Goal: Transaction & Acquisition: Purchase product/service

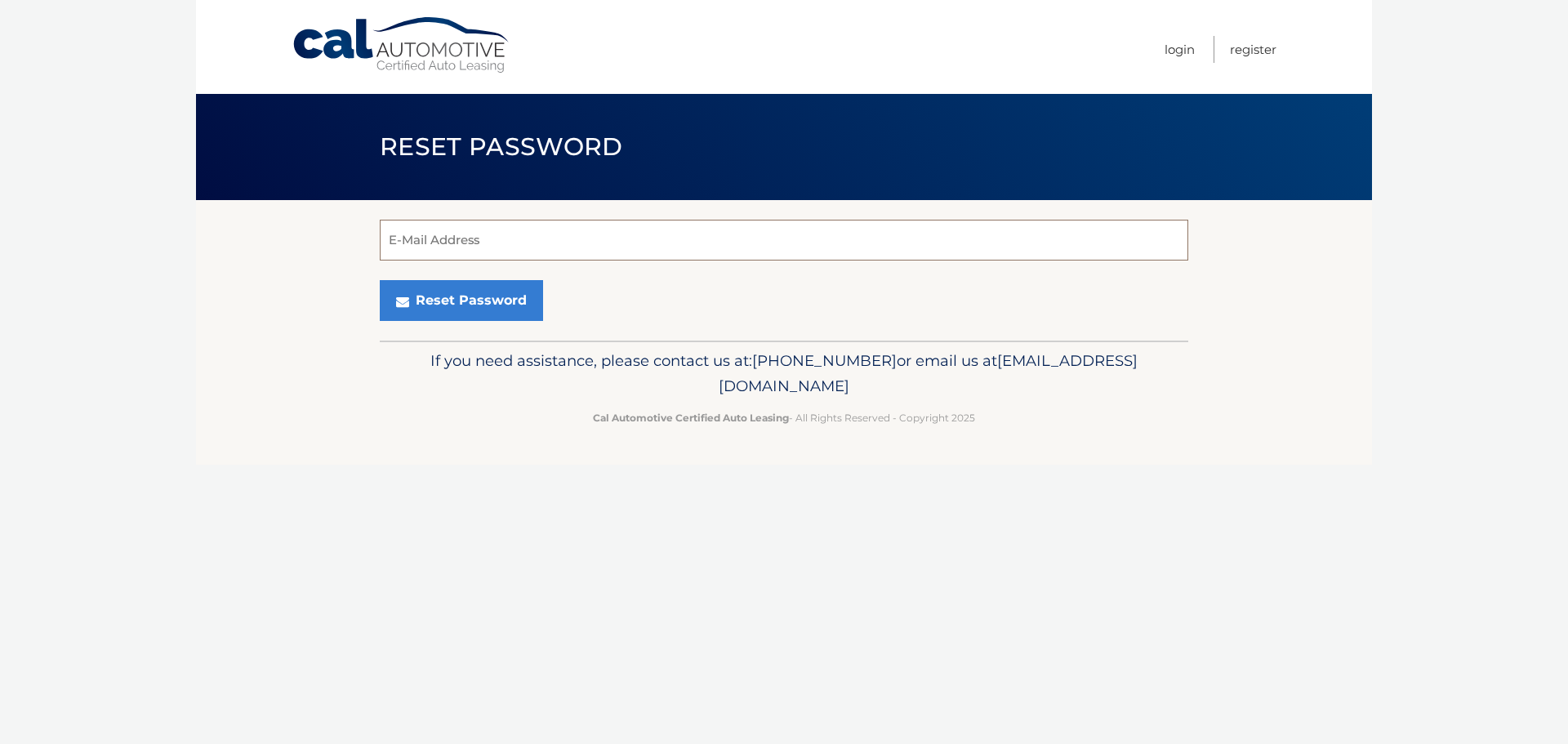
click at [517, 246] on input "E-Mail Address" at bounding box center [784, 240] width 808 height 41
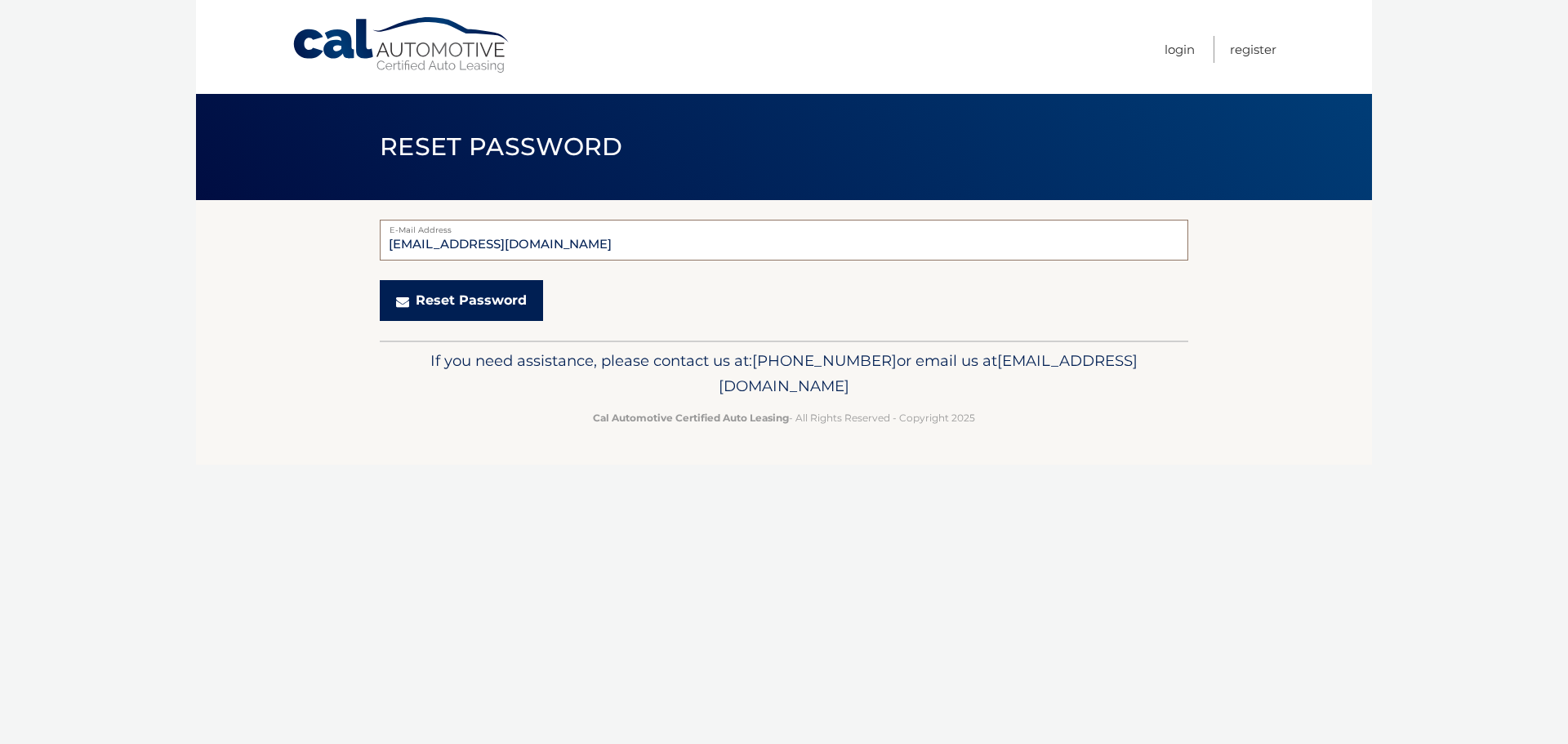
type input "mefkaka@gmail.com"
click at [476, 297] on button "Reset Password" at bounding box center [461, 301] width 163 height 41
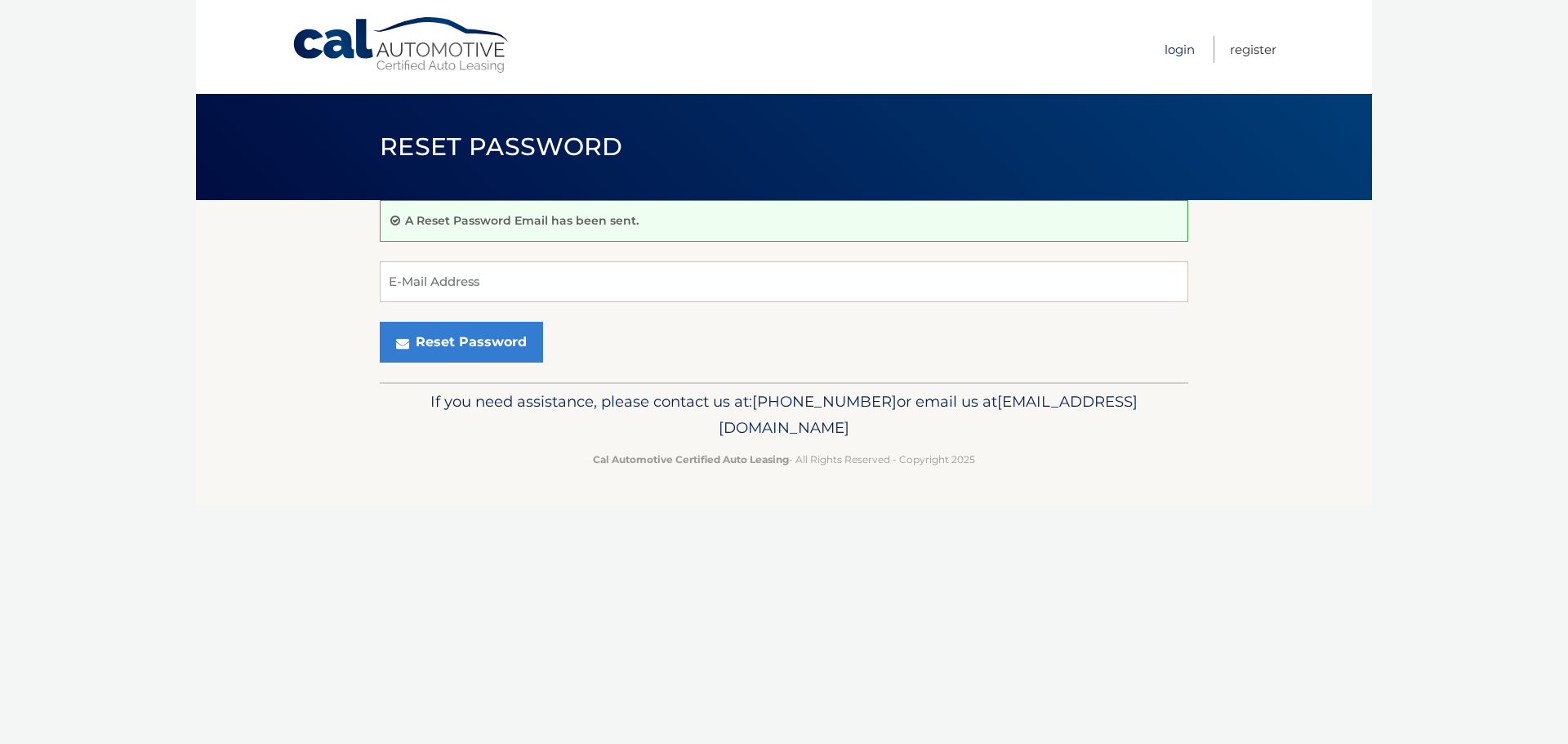
click at [1191, 42] on link "Login" at bounding box center [1180, 49] width 30 height 27
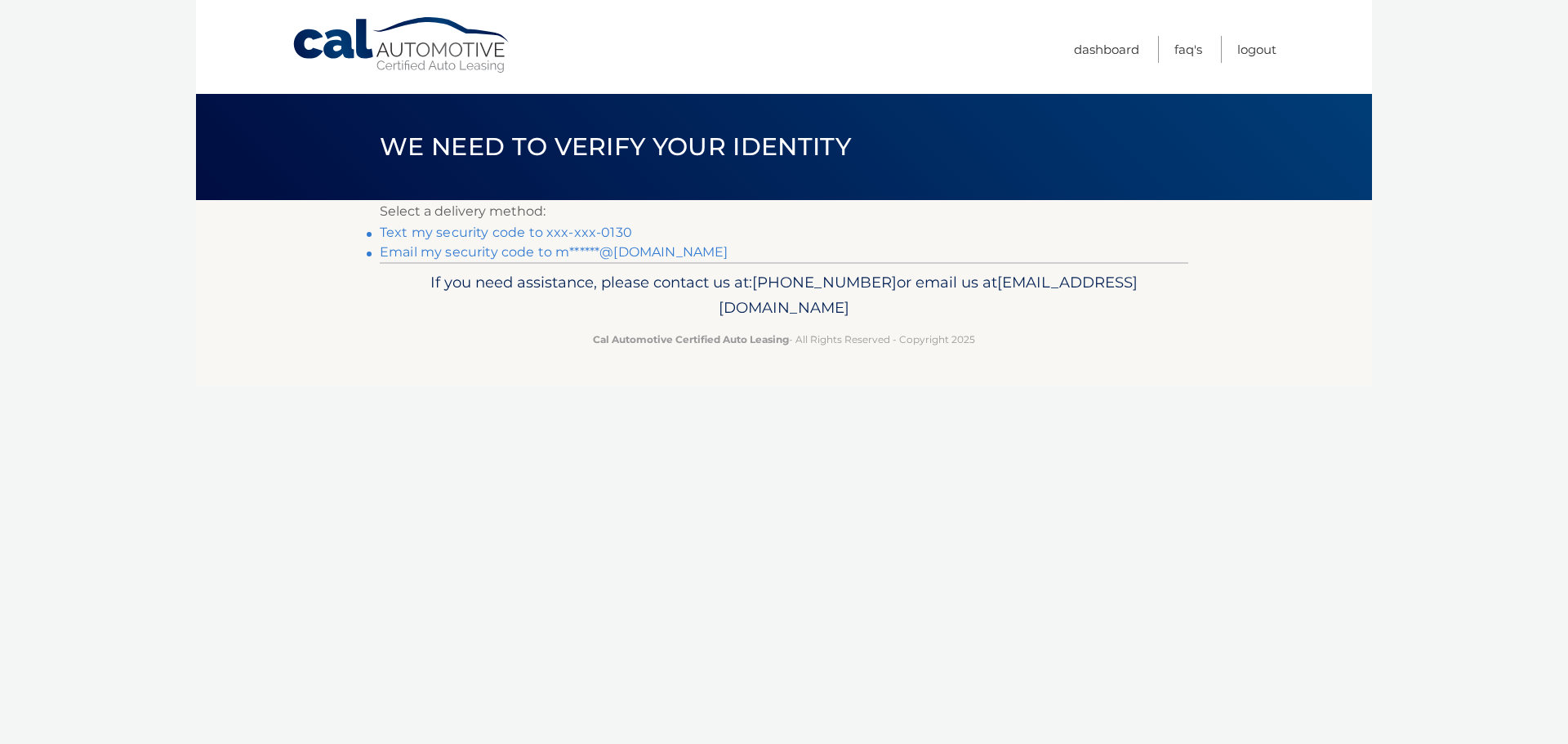
click at [445, 233] on link "Text my security code to xxx-xxx-0130" at bounding box center [505, 232] width 253 height 16
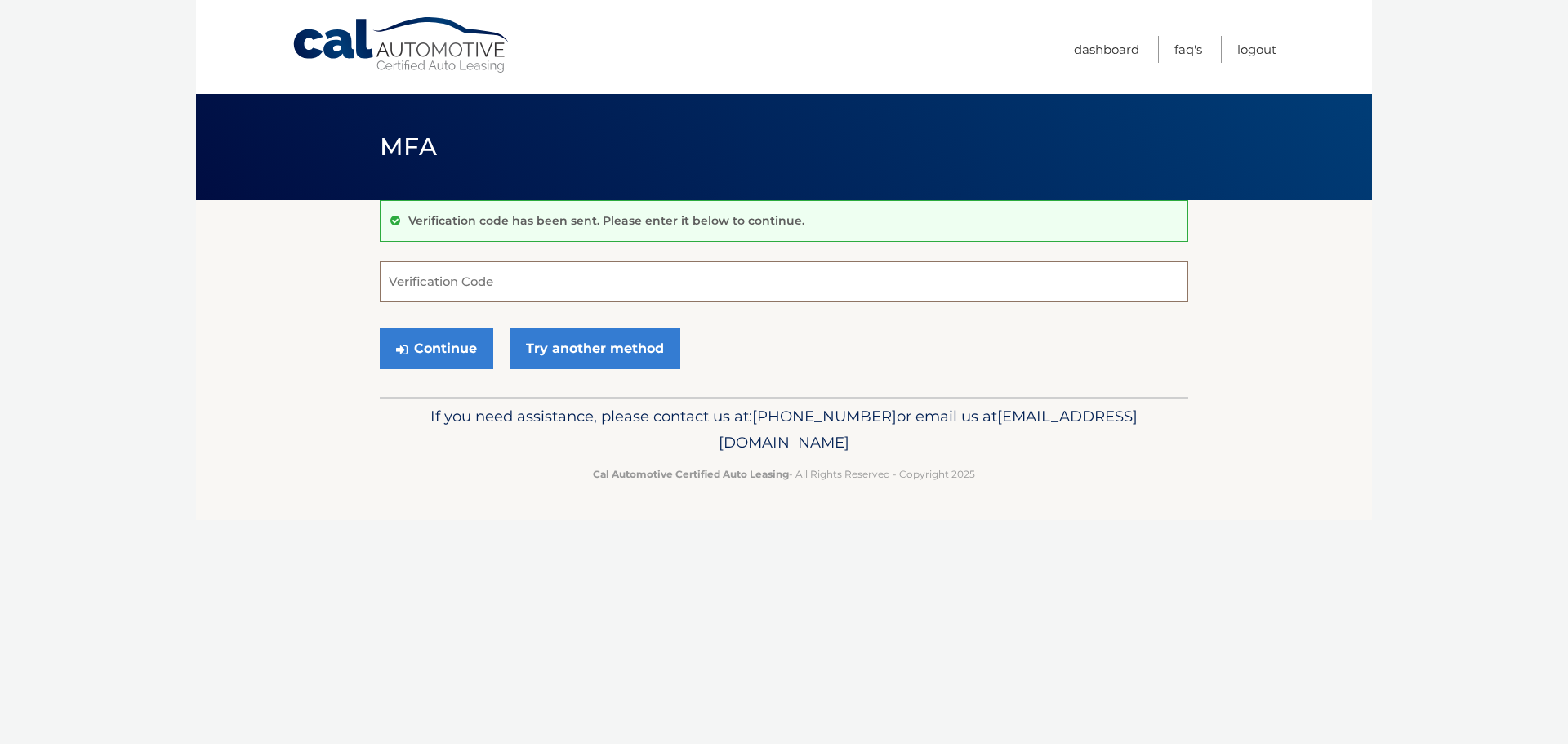
click at [461, 282] on input "Verification Code" at bounding box center [784, 282] width 808 height 41
type input "582450"
click at [438, 344] on button "Continue" at bounding box center [436, 349] width 113 height 41
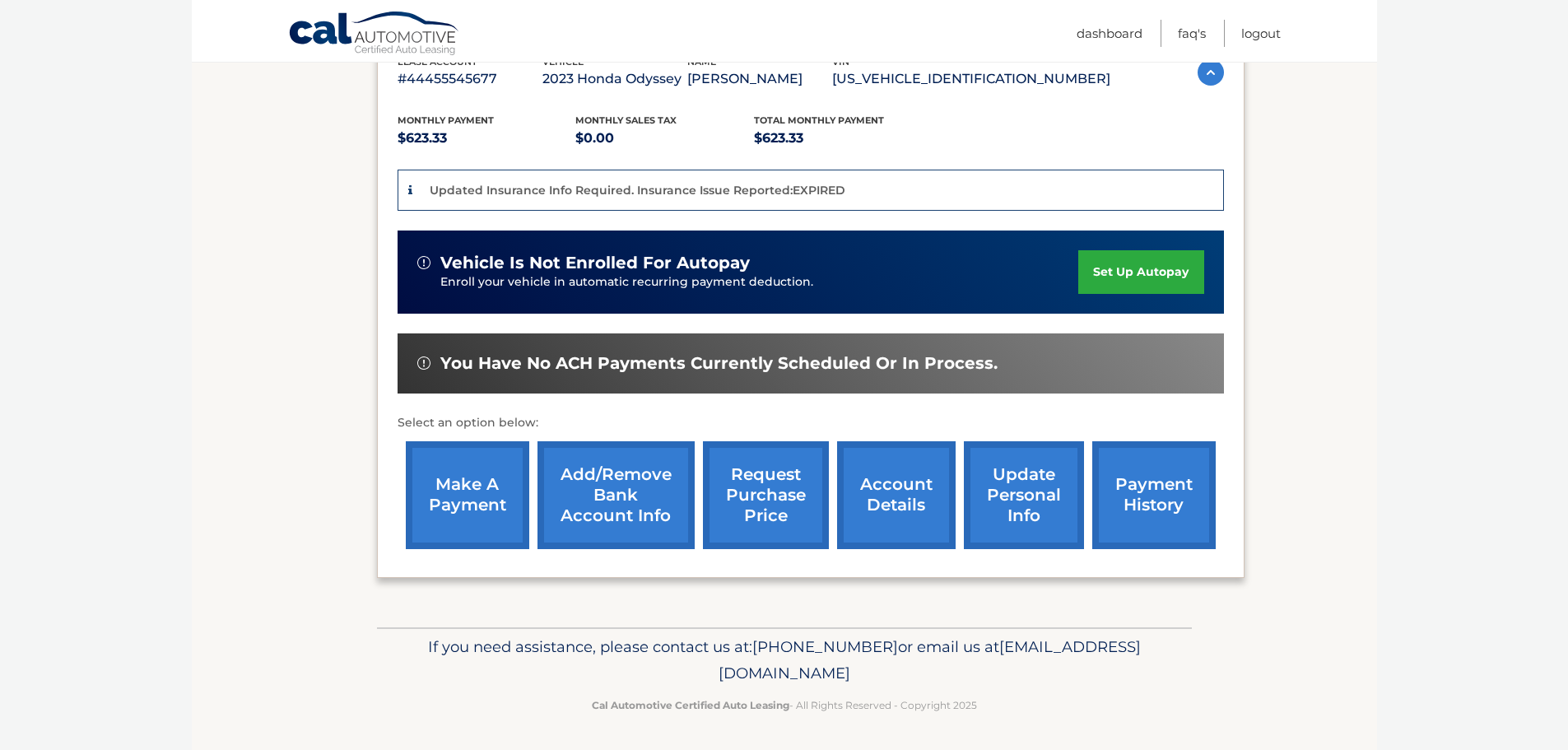
scroll to position [309, 0]
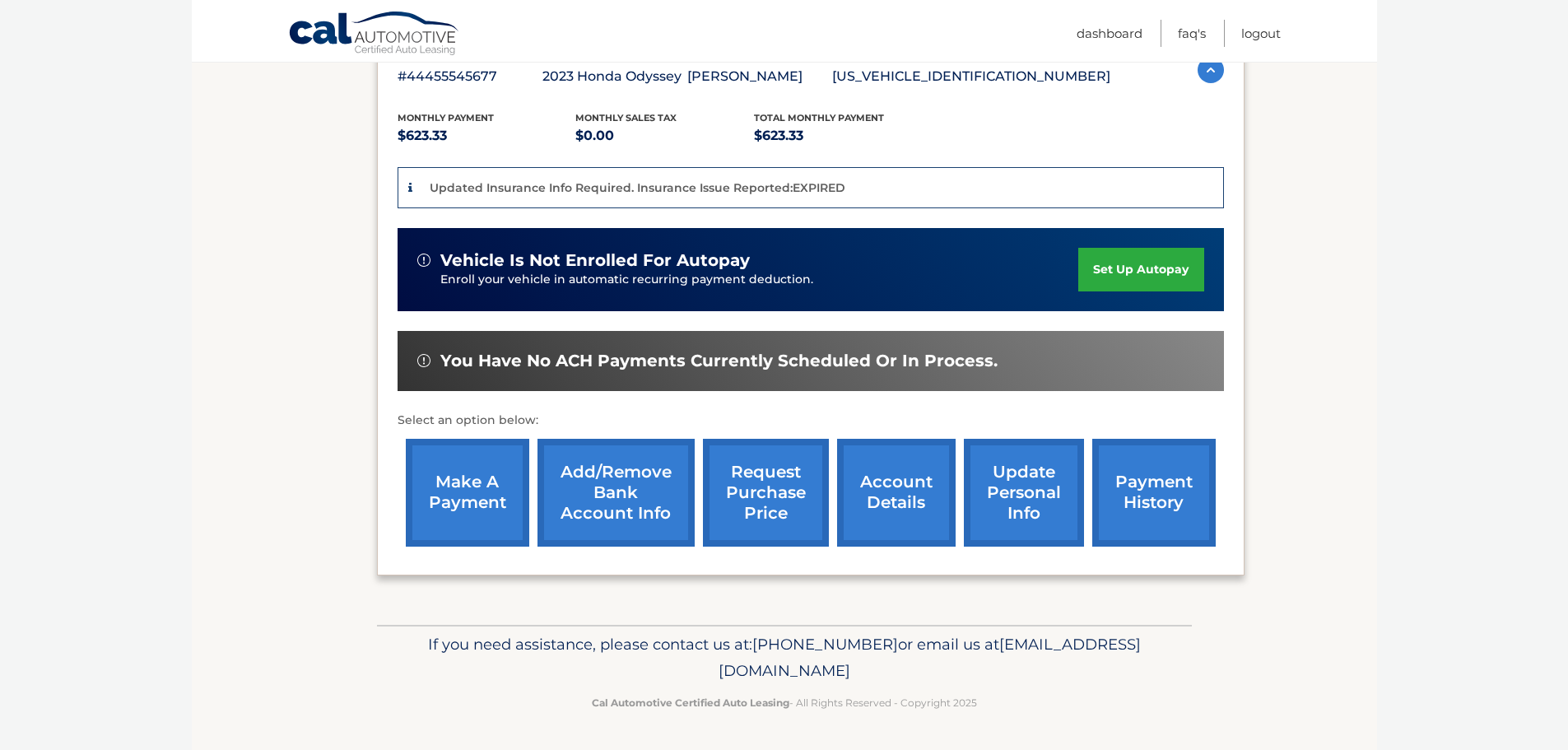
click at [445, 480] on link "make a payment" at bounding box center [468, 492] width 124 height 108
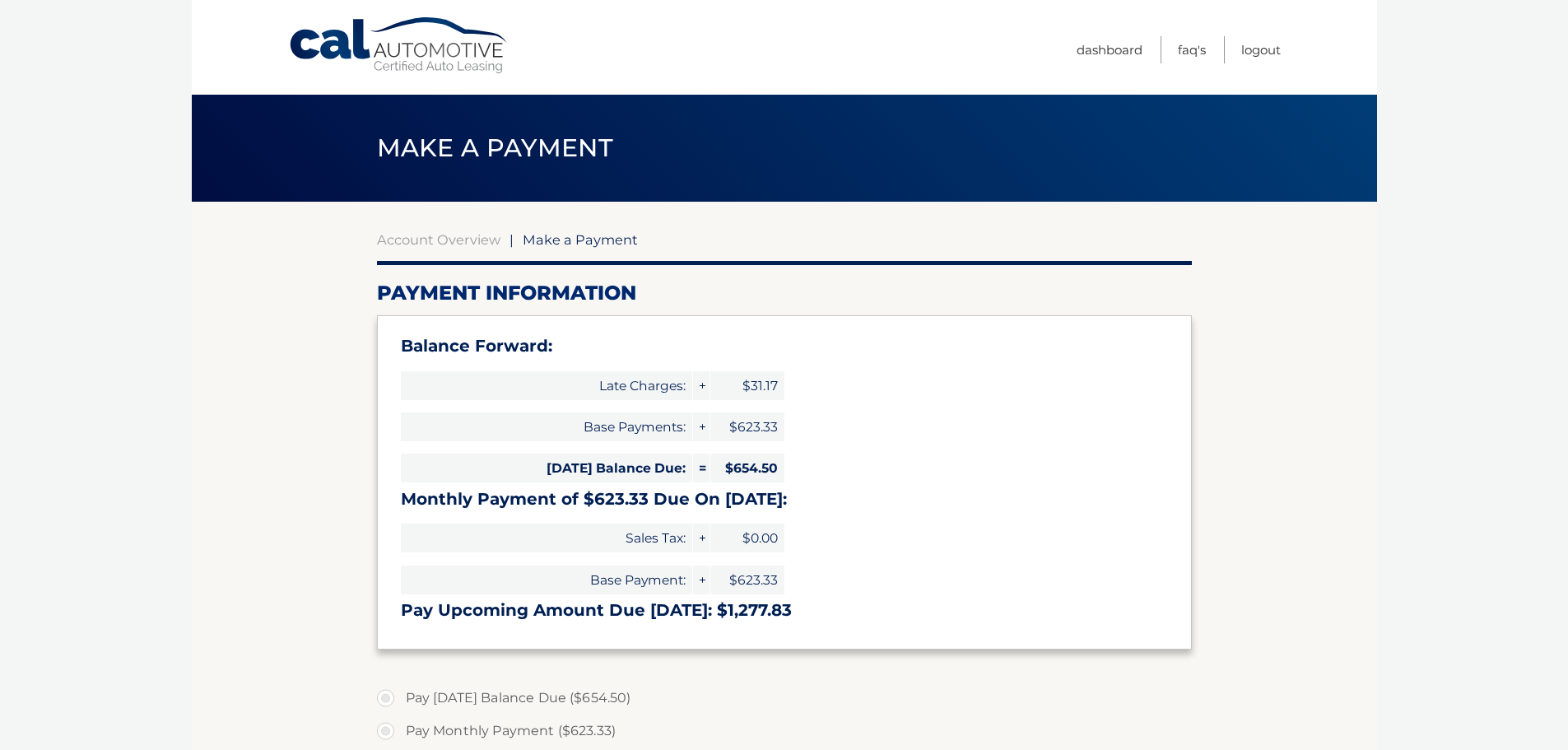
select select "MjJhYTRkMmYtYjA0Ni00ZDJiLWE1MWEtMTA1ZWZmYTg1OWNk"
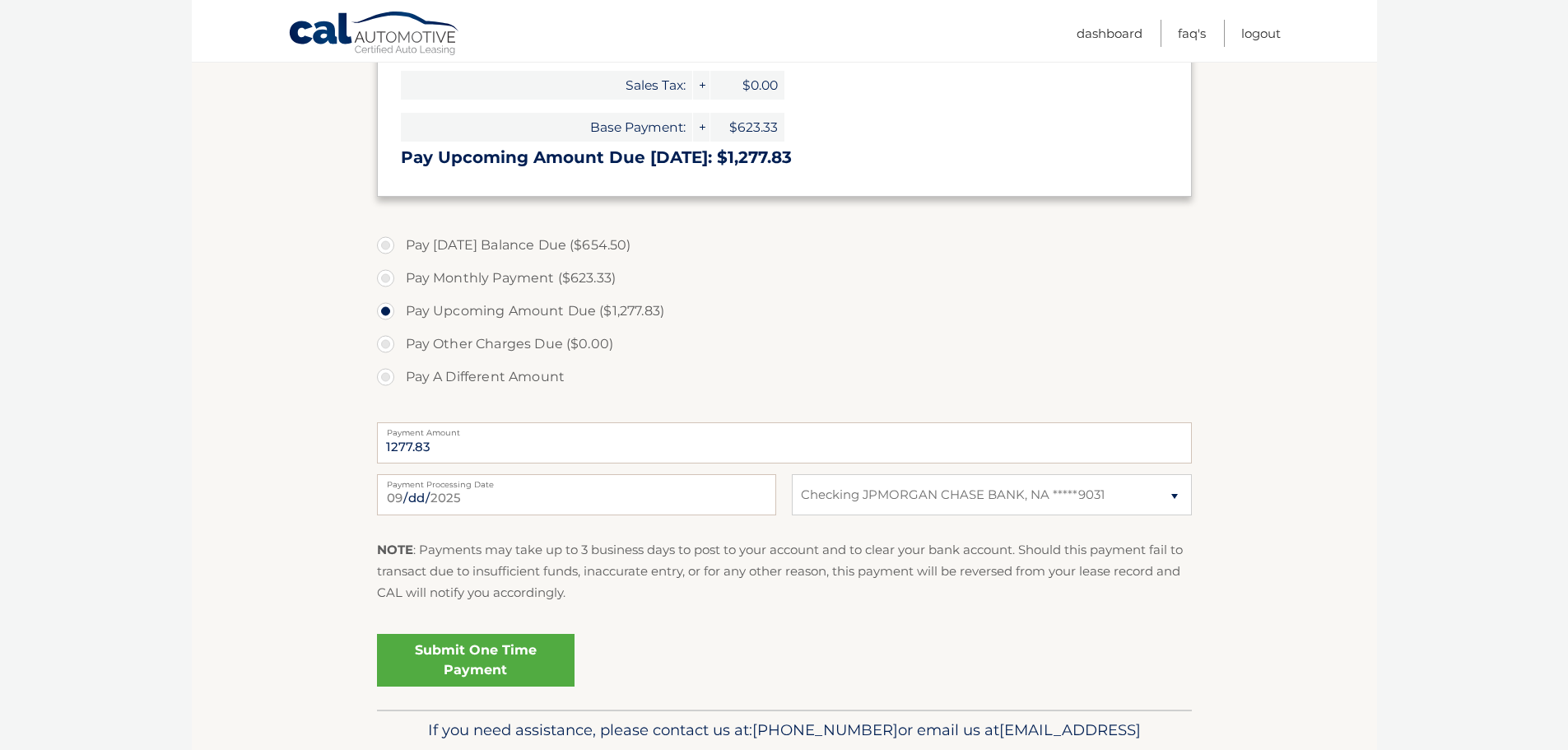
scroll to position [493, 0]
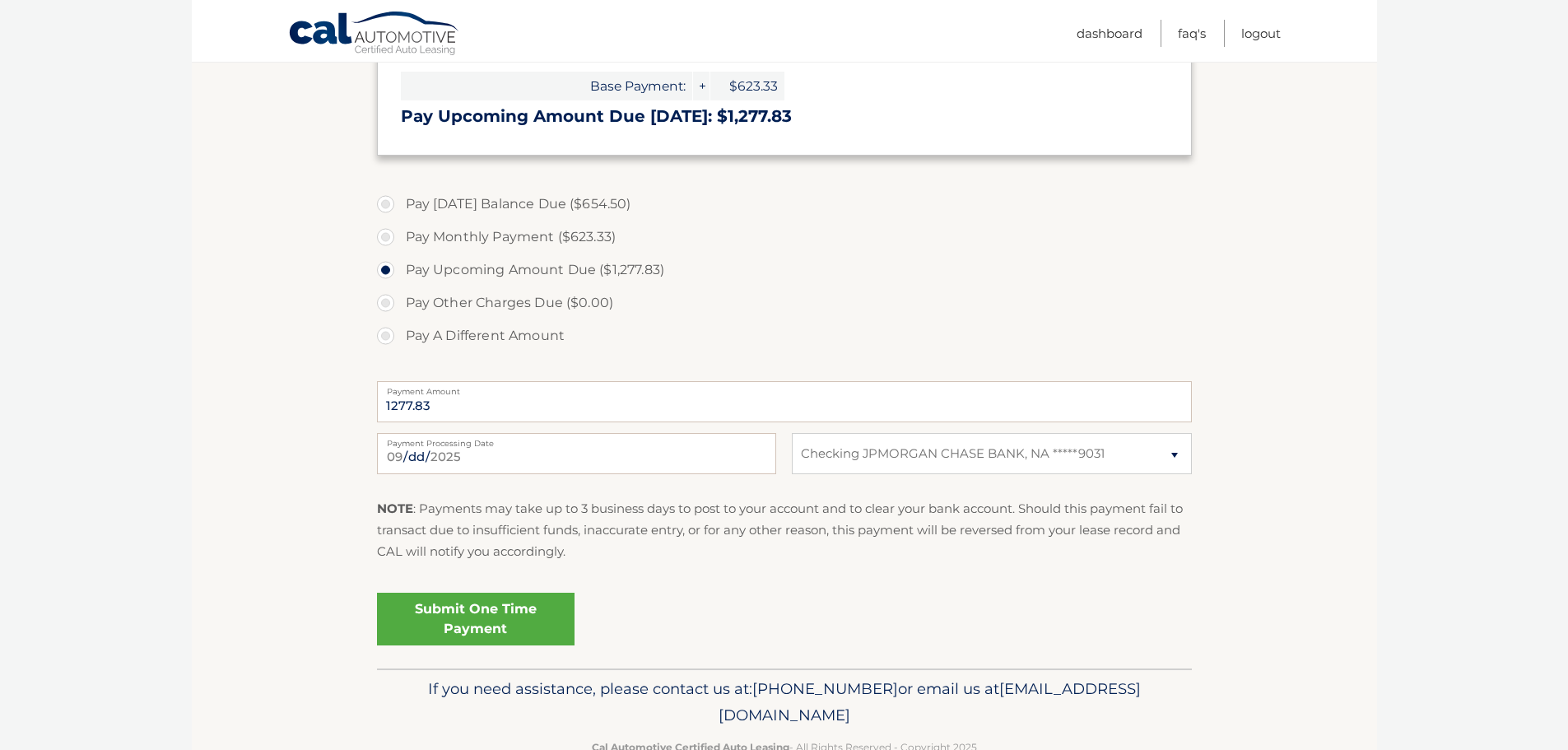
click at [423, 235] on label "Pay Monthly Payment ($623.33)" at bounding box center [784, 237] width 814 height 33
click at [400, 235] on input "Pay Monthly Payment ($623.33)" at bounding box center [391, 234] width 17 height 27
radio input "true"
type input "623.33"
click at [423, 274] on label "Pay Upcoming Amount Due ($1,277.83)" at bounding box center [784, 269] width 814 height 33
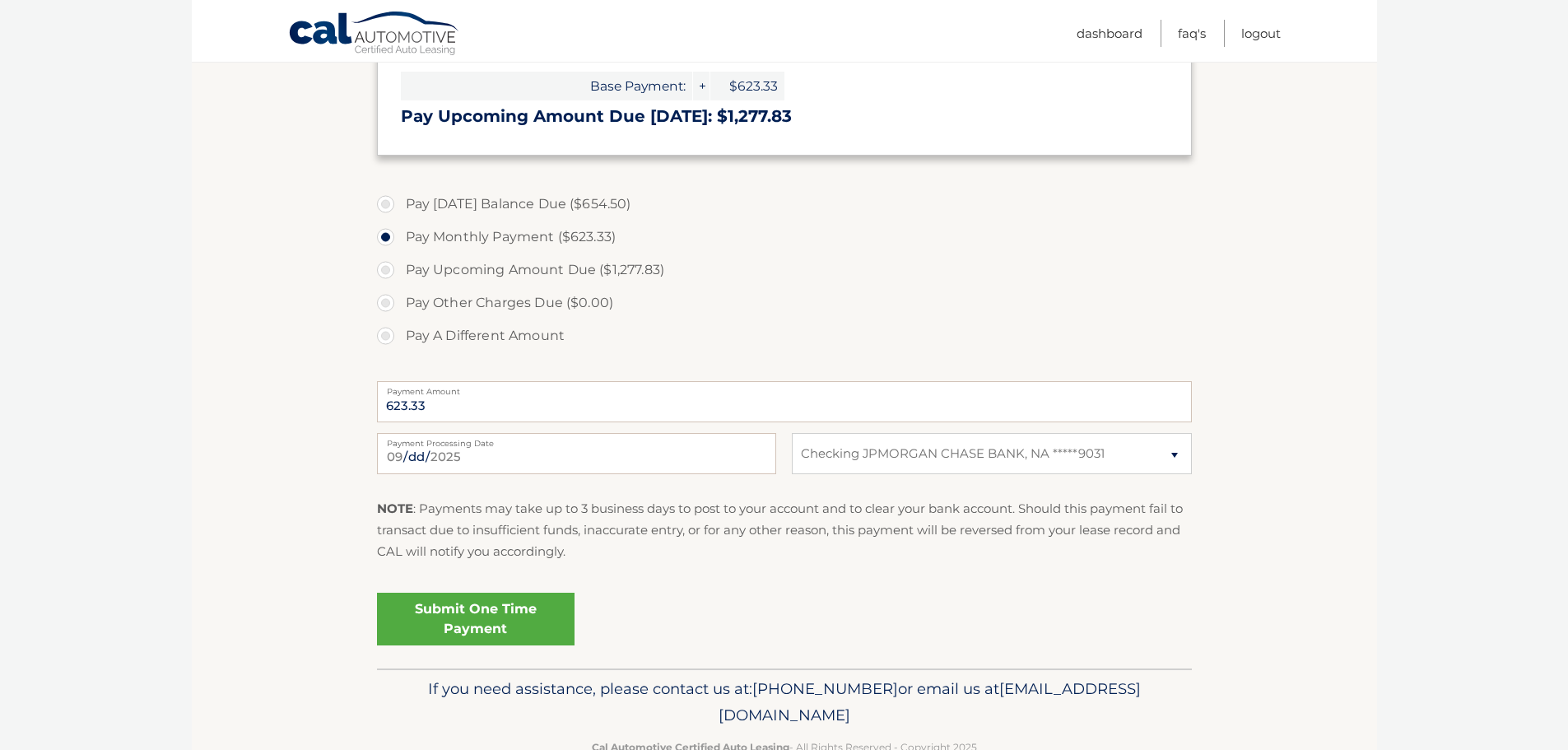
click at [400, 274] on input "Pay Upcoming Amount Due ($1,277.83)" at bounding box center [391, 267] width 17 height 27
radio input "true"
type input "1277.83"
click at [428, 212] on label "Pay Today's Balance Due ($654.50)" at bounding box center [784, 203] width 814 height 33
click at [400, 212] on input "Pay Today's Balance Due ($654.50)" at bounding box center [391, 200] width 17 height 27
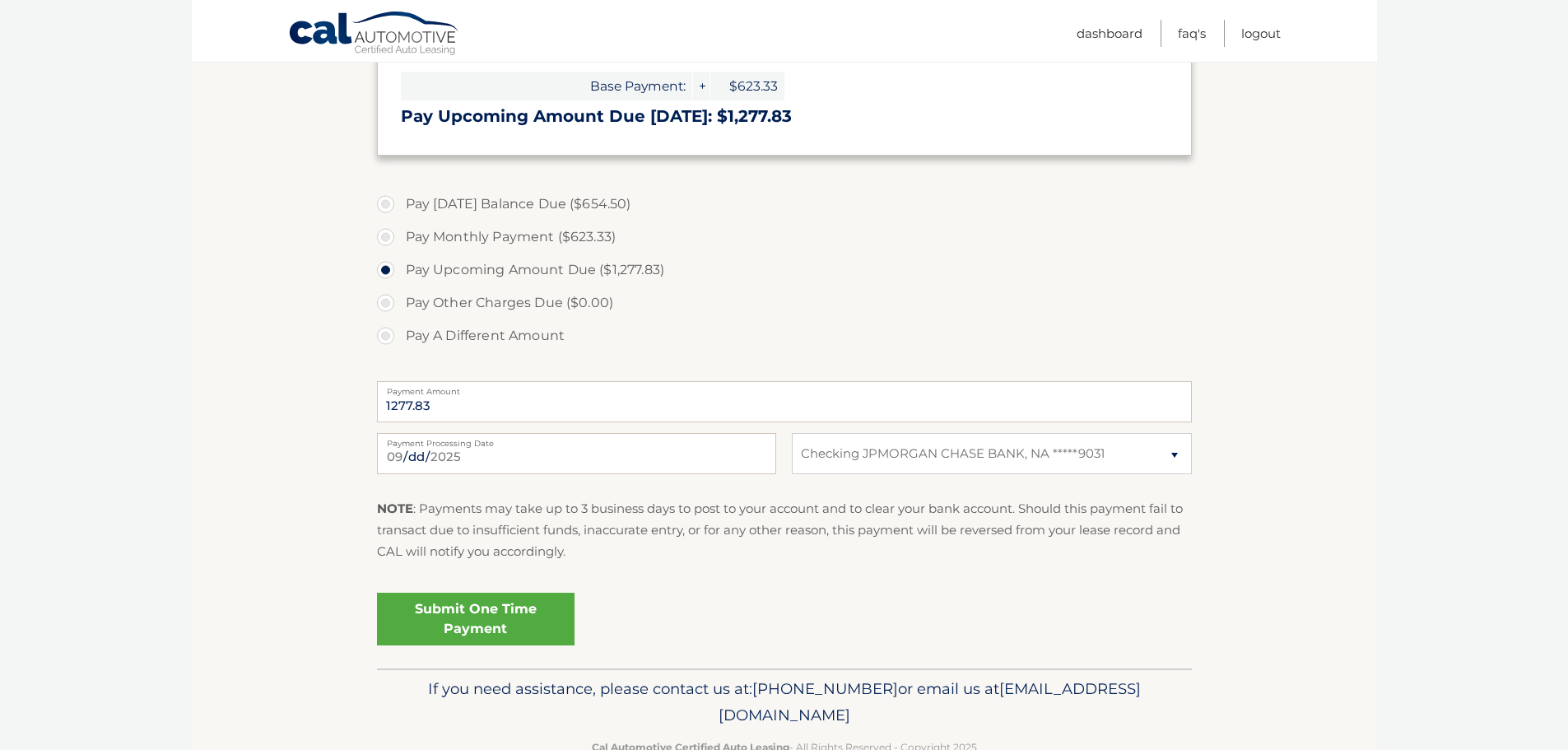
radio input "true"
type input "654.50"
click at [468, 605] on link "Submit One Time Payment" at bounding box center [475, 618] width 197 height 53
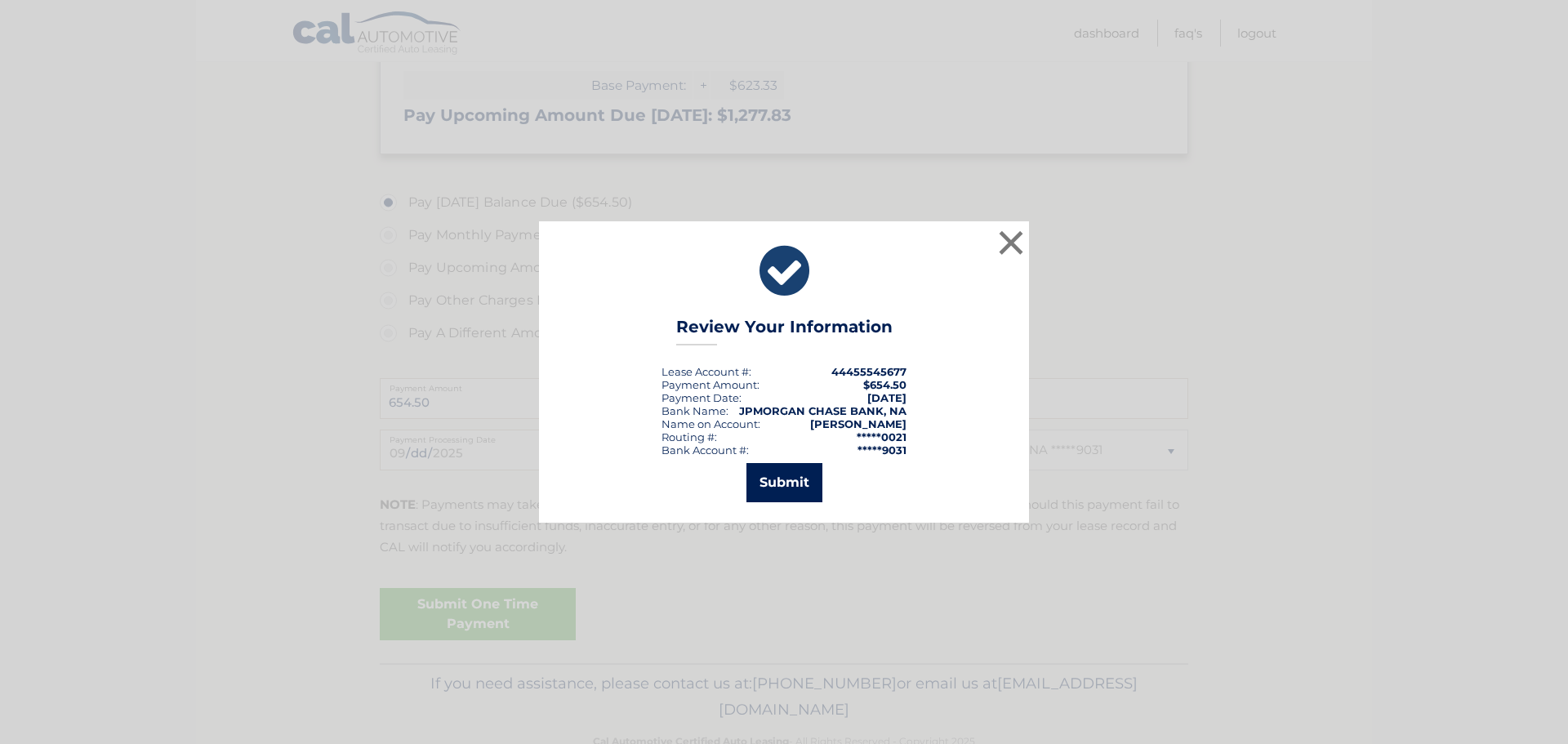
click at [778, 482] on button "Submit" at bounding box center [784, 483] width 76 height 39
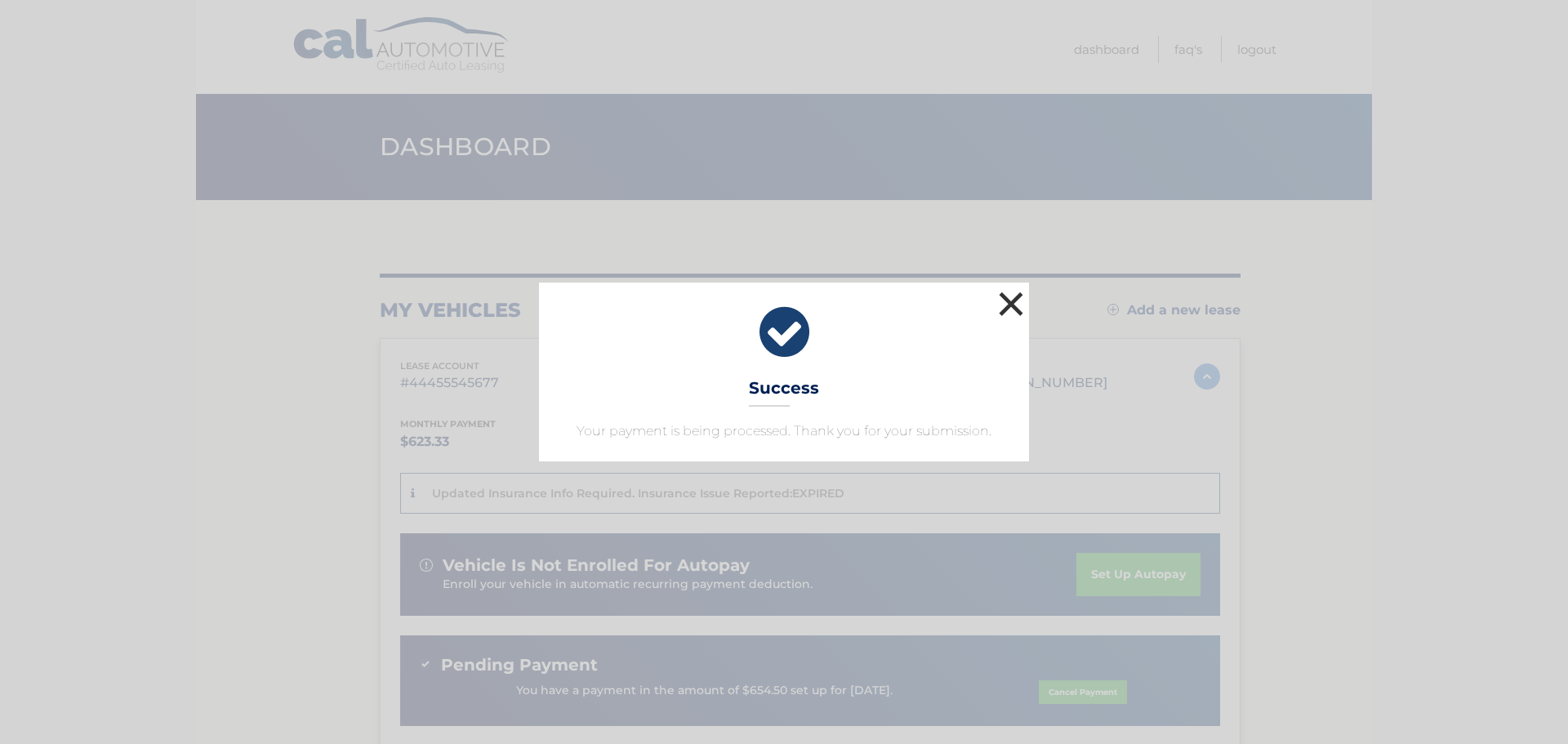
click at [1021, 295] on button "×" at bounding box center [1011, 303] width 32 height 32
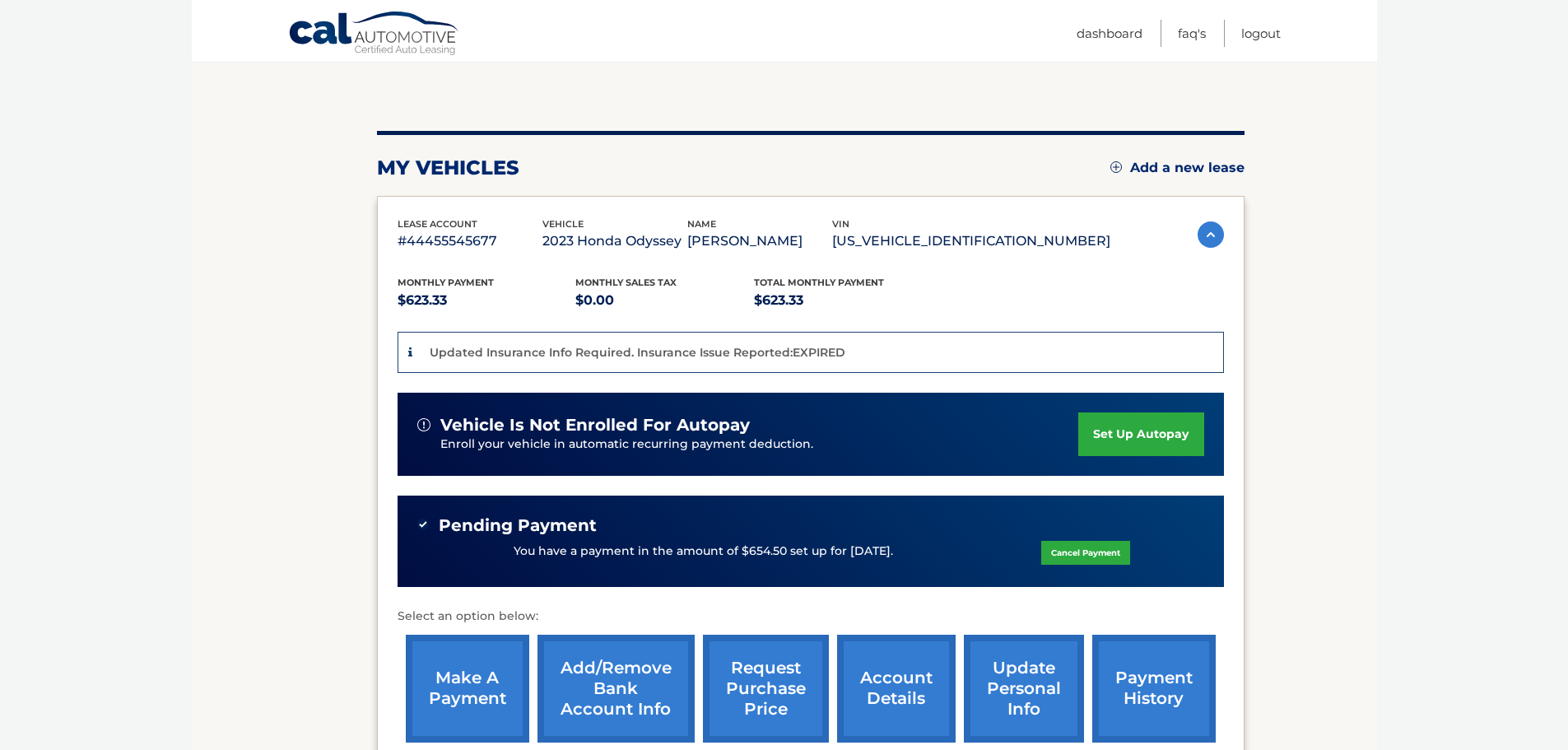
scroll to position [164, 0]
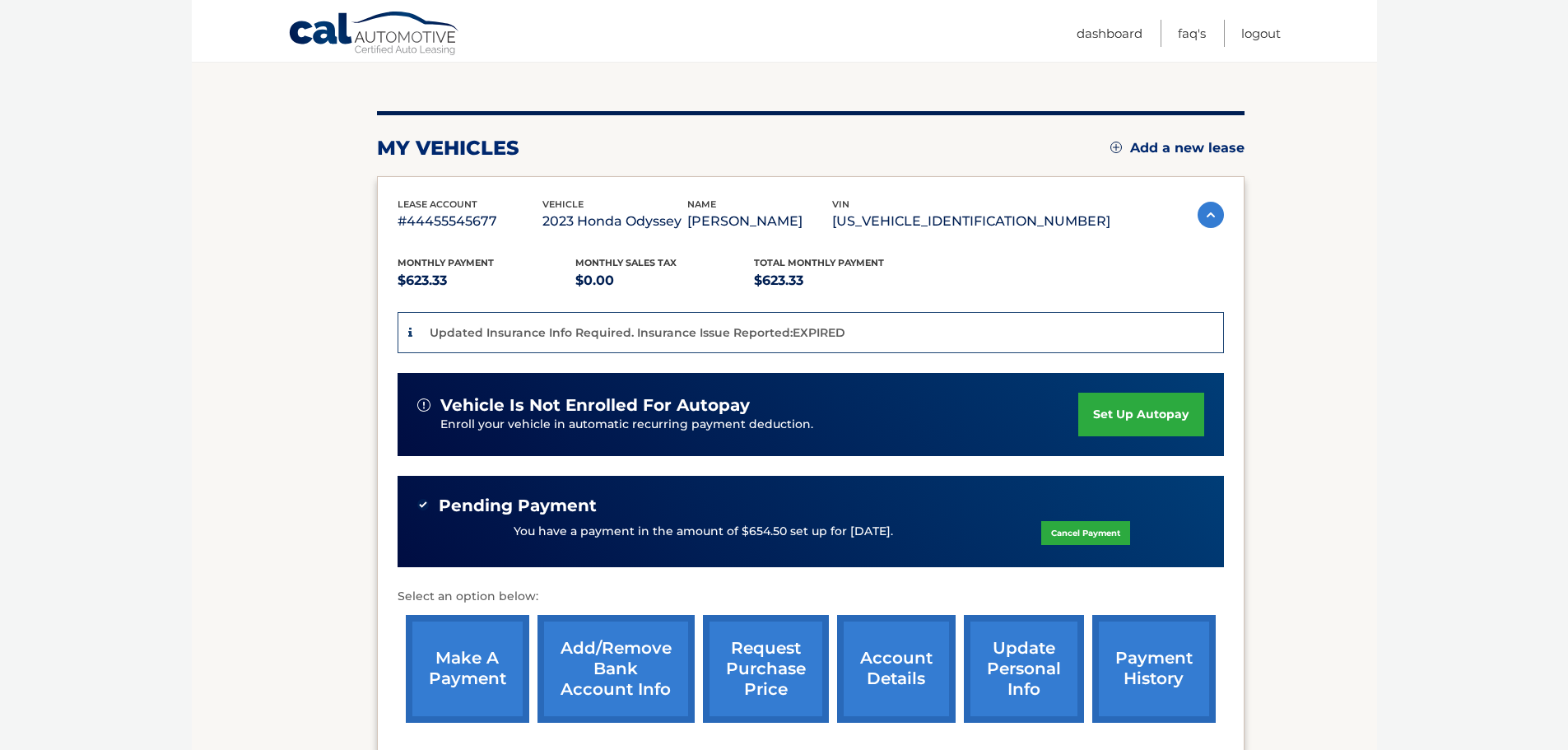
click at [1133, 401] on link "set up autopay" at bounding box center [1140, 414] width 125 height 44
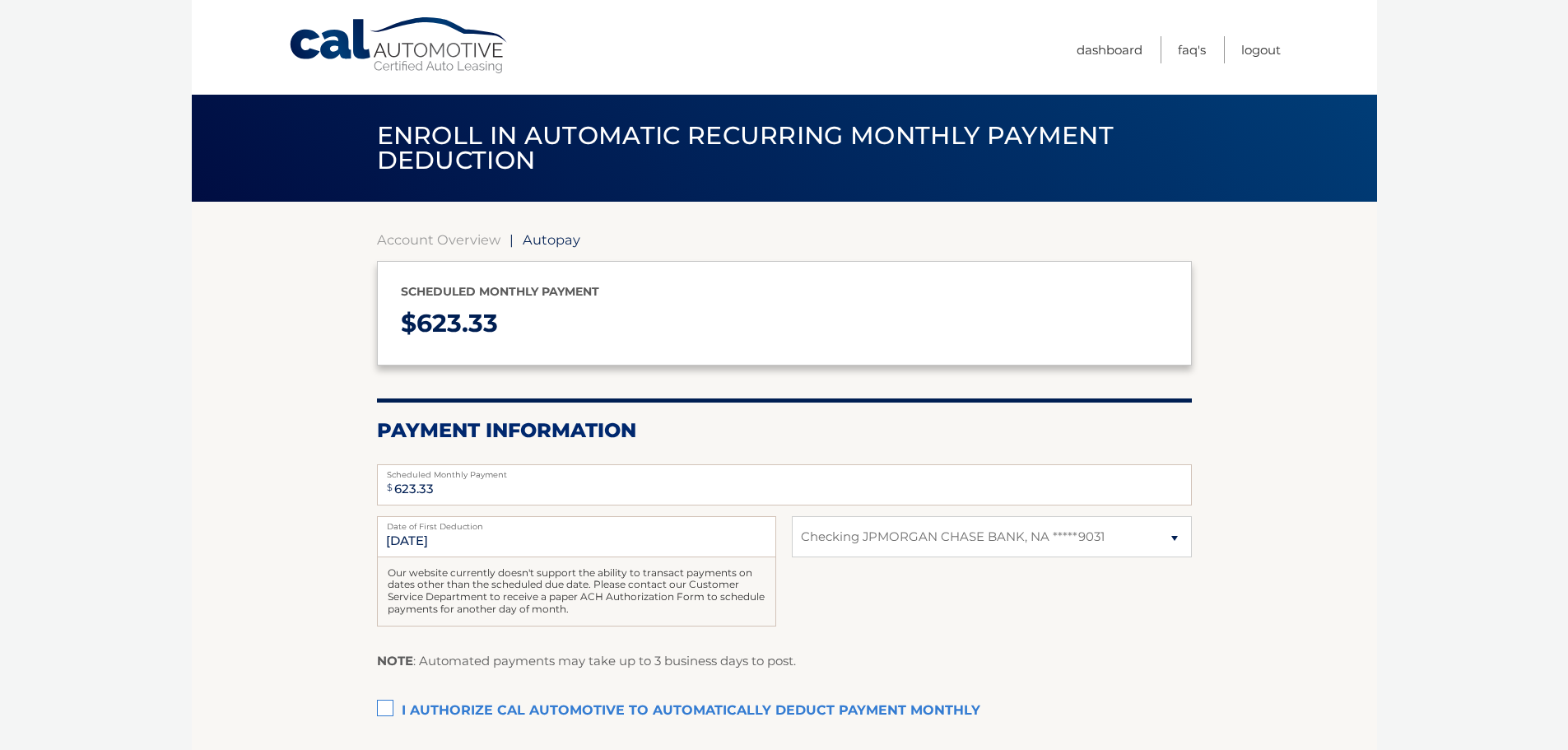
select select "MjJhYTRkMmYtYjA0Ni00ZDJiLWE1MWEtMTA1ZWZmYTg1OWNk"
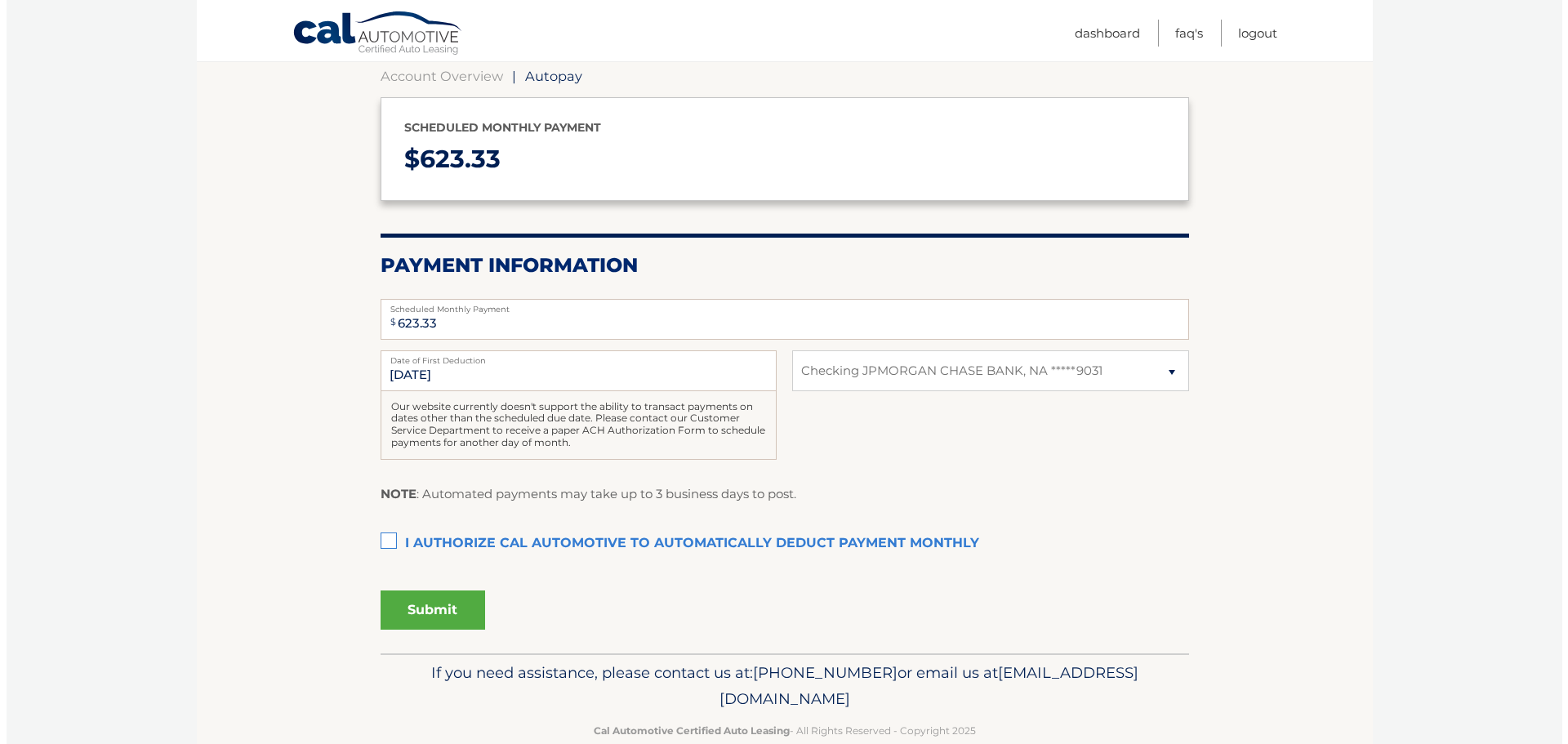
scroll to position [163, 0]
click at [373, 543] on section "Account Overview | Autopay Scheduled monthly payment $ 623.33 Payment Informati…" at bounding box center [779, 344] width 1176 height 615
click at [375, 538] on label "I authorize cal automotive to automatically deduct payment monthly This checkbo…" at bounding box center [779, 542] width 808 height 32
click at [0, 0] on input "I authorize cal automotive to automatically deduct payment monthly This checkbo…" at bounding box center [0, 0] width 0 height 0
click at [420, 602] on button "Submit" at bounding box center [427, 608] width 104 height 39
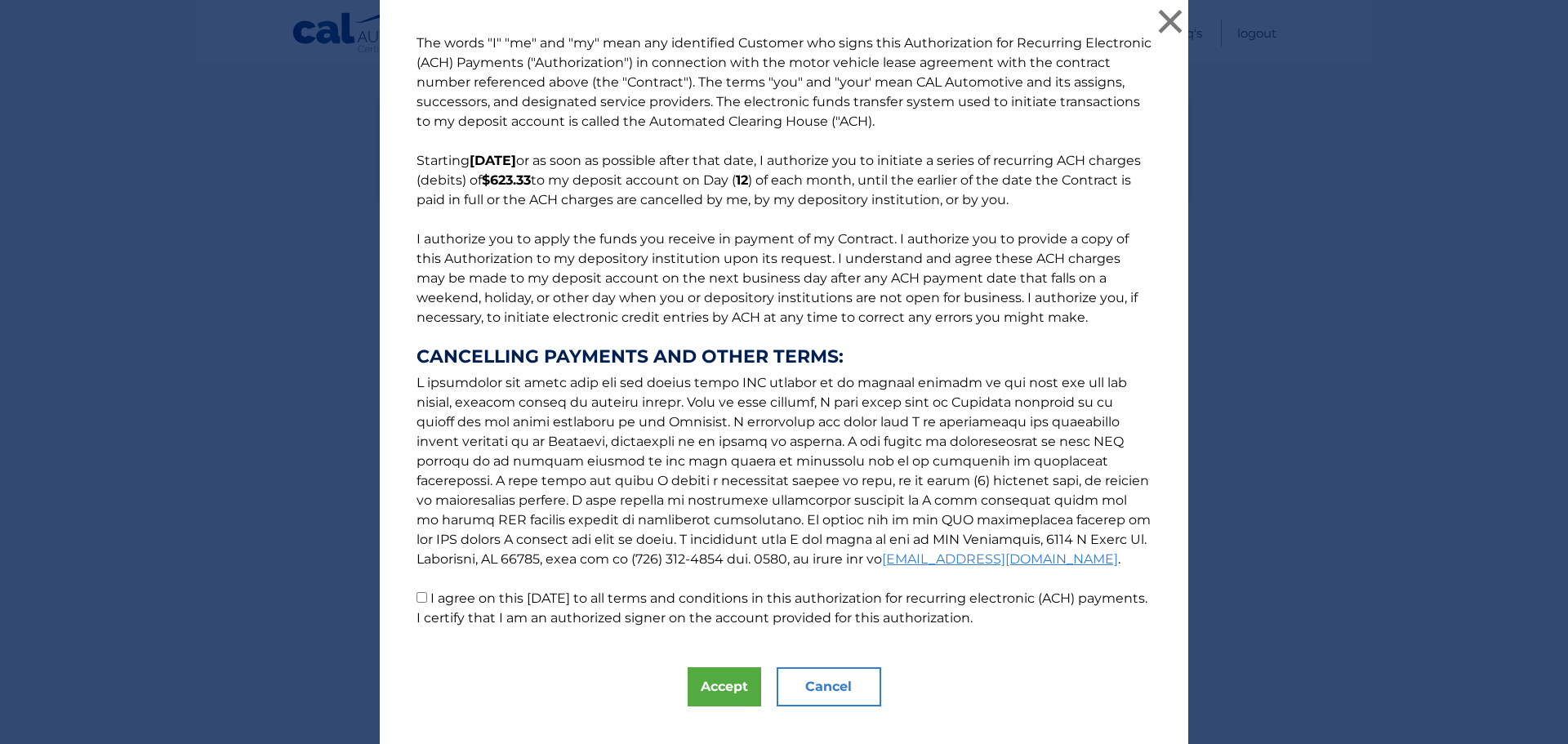
click at [405, 601] on p "The words "I" "me" and "my" mean any identified Customer who signs this Authori…" at bounding box center [784, 330] width 768 height 595
click at [417, 598] on input "I agree on this 09/09/2025 to all terms and conditions in this authorization fo…" at bounding box center [422, 597] width 11 height 11
checkbox input "true"
click at [712, 680] on button "Accept" at bounding box center [725, 687] width 74 height 39
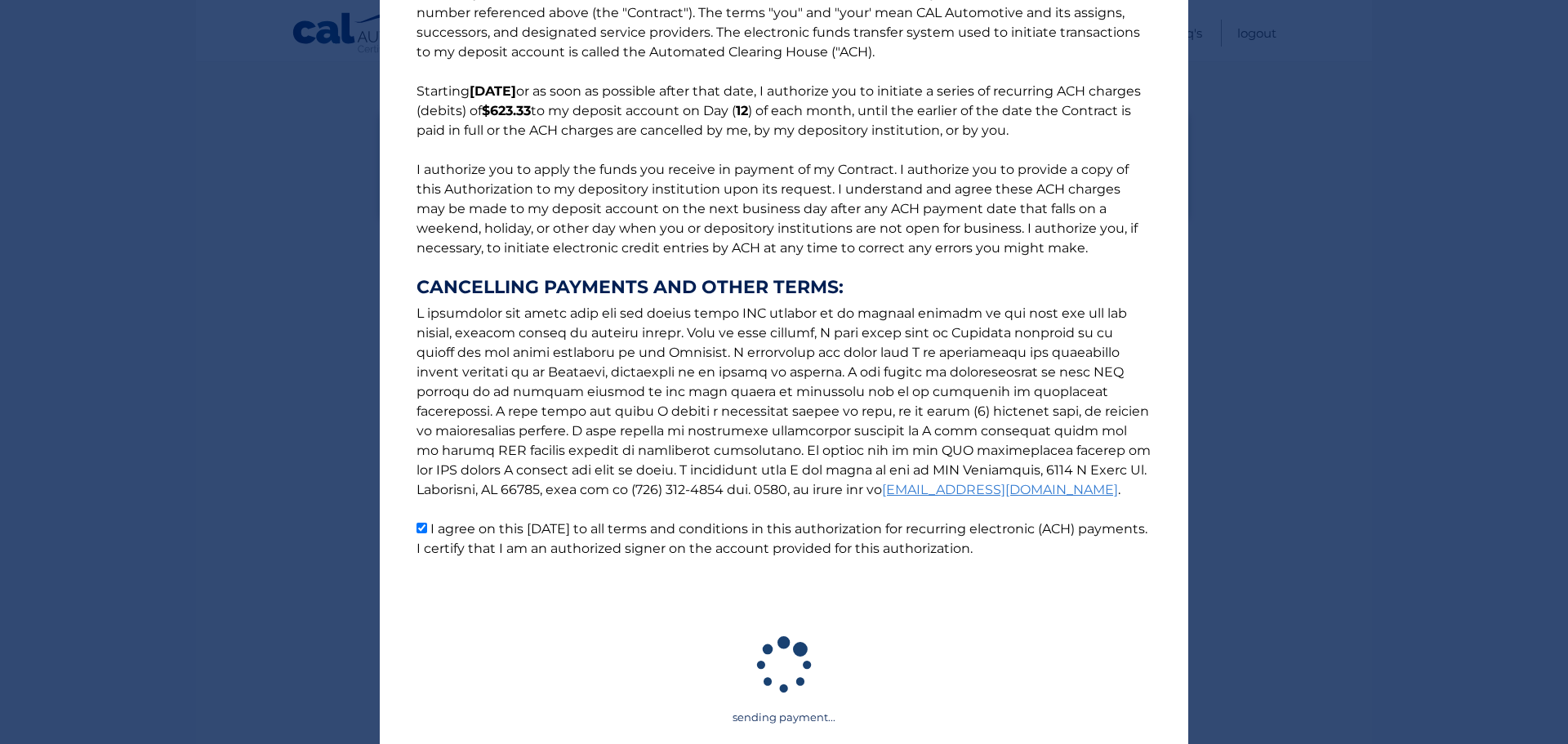
scroll to position [134, 0]
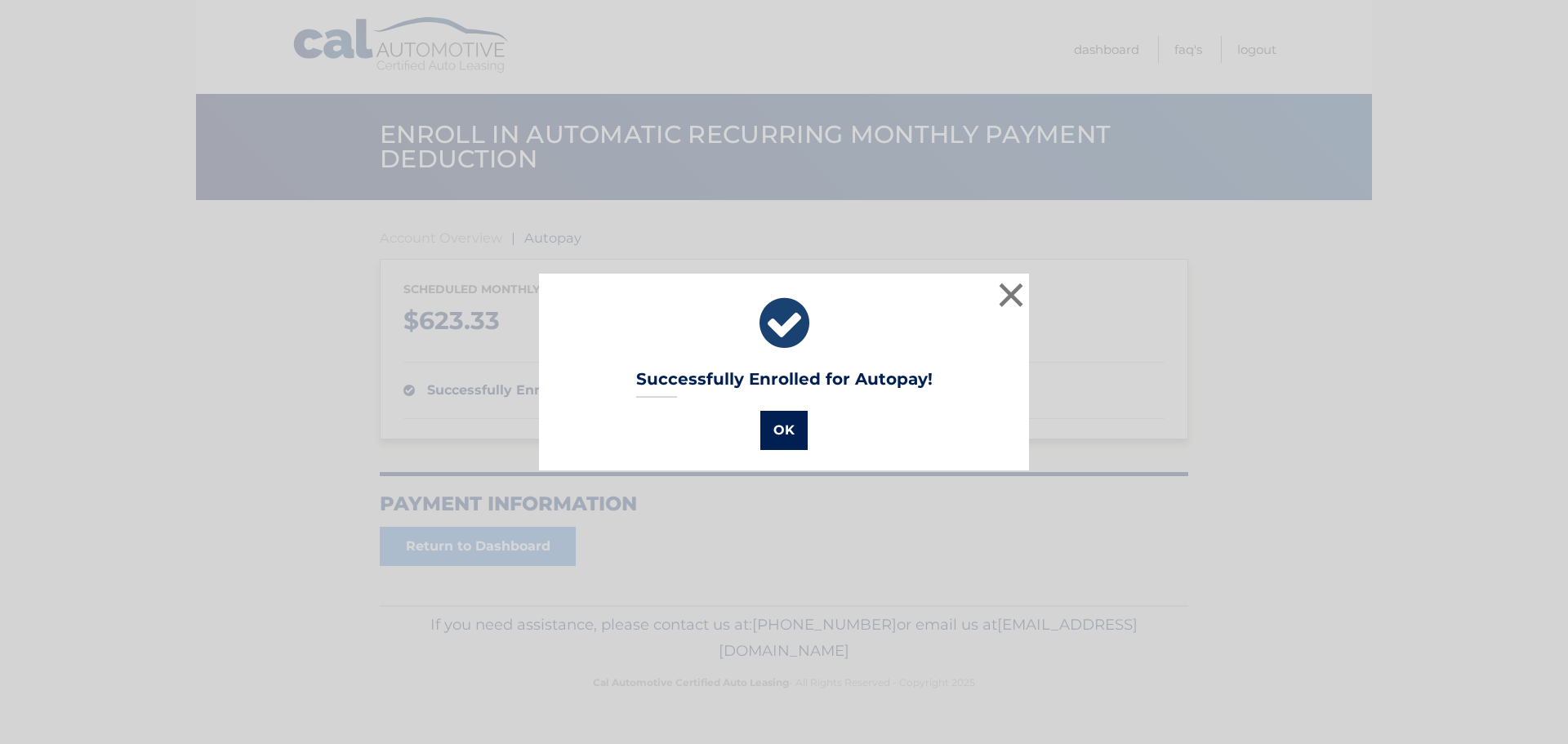
click at [770, 433] on button "OK" at bounding box center [784, 430] width 47 height 39
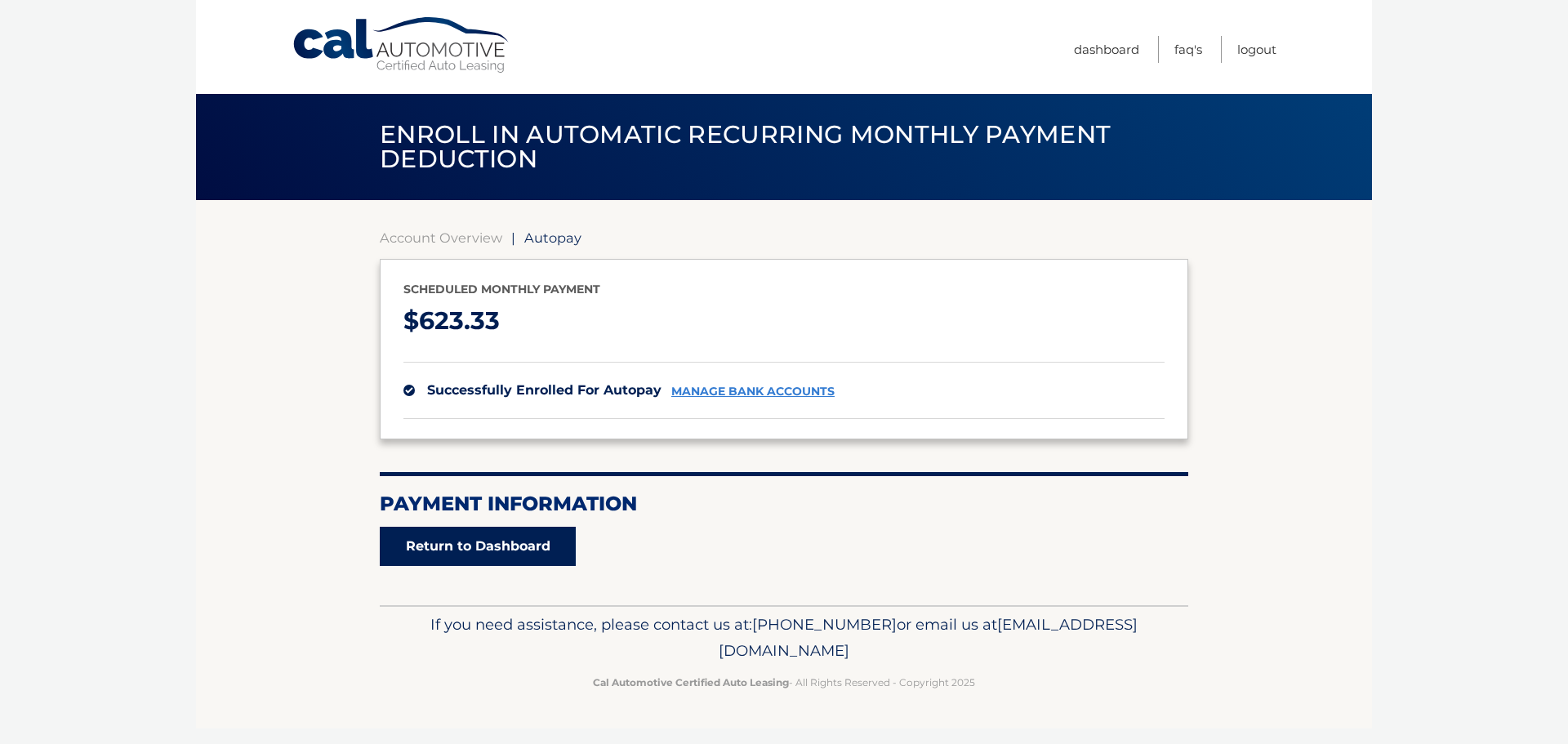
click at [481, 545] on link "Return to Dashboard" at bounding box center [477, 546] width 196 height 39
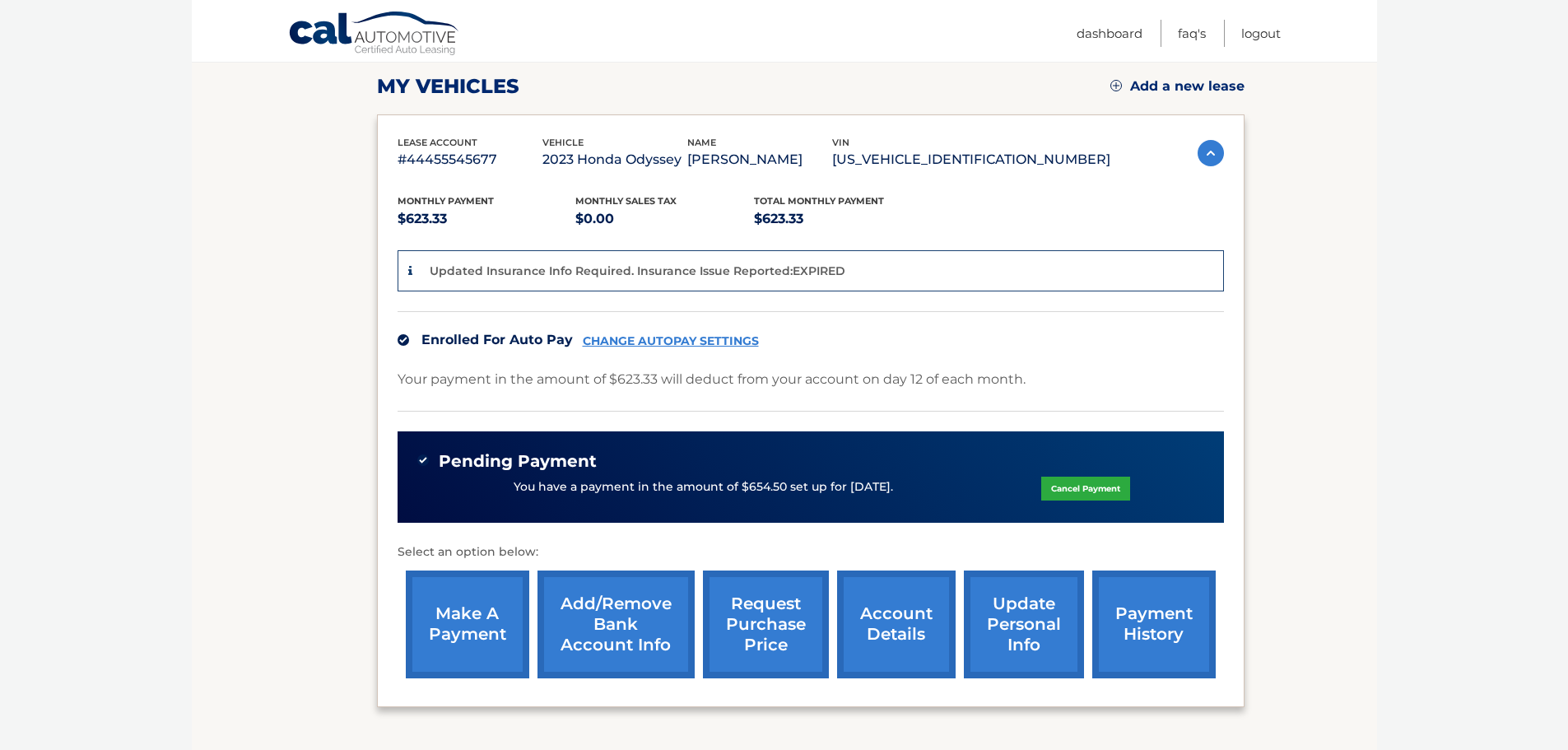
scroll to position [358, 0]
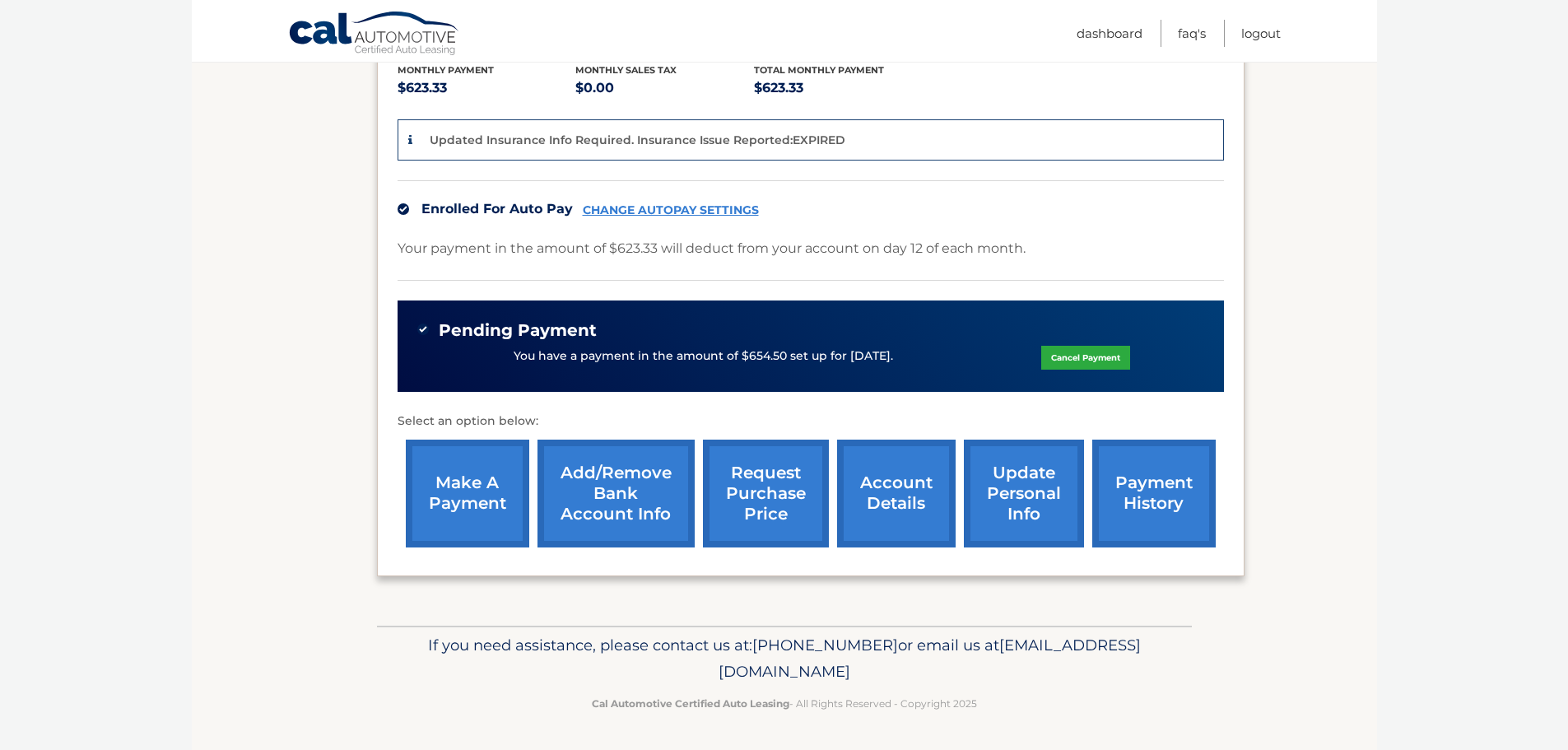
click at [886, 491] on link "account details" at bounding box center [896, 493] width 119 height 108
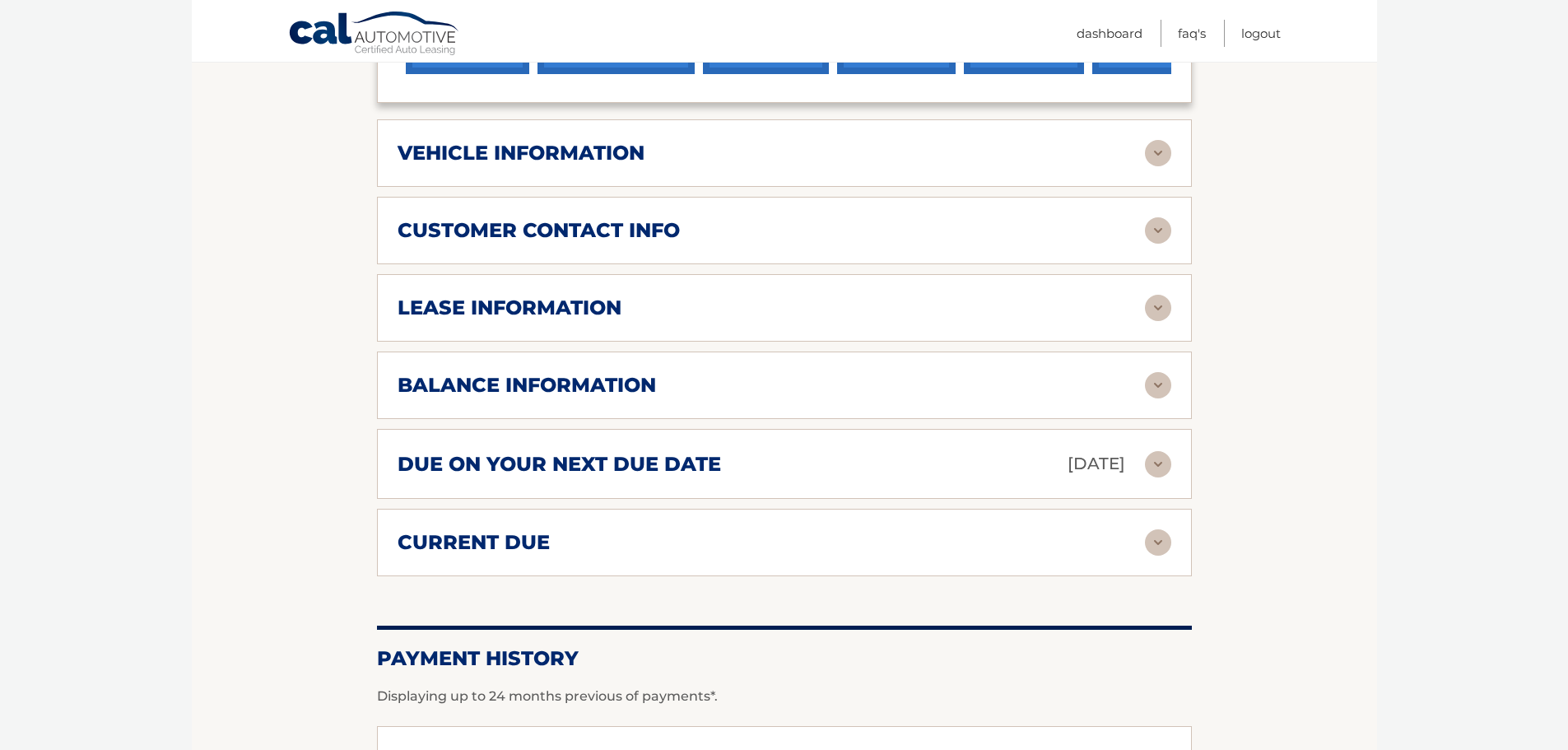
scroll to position [823, 0]
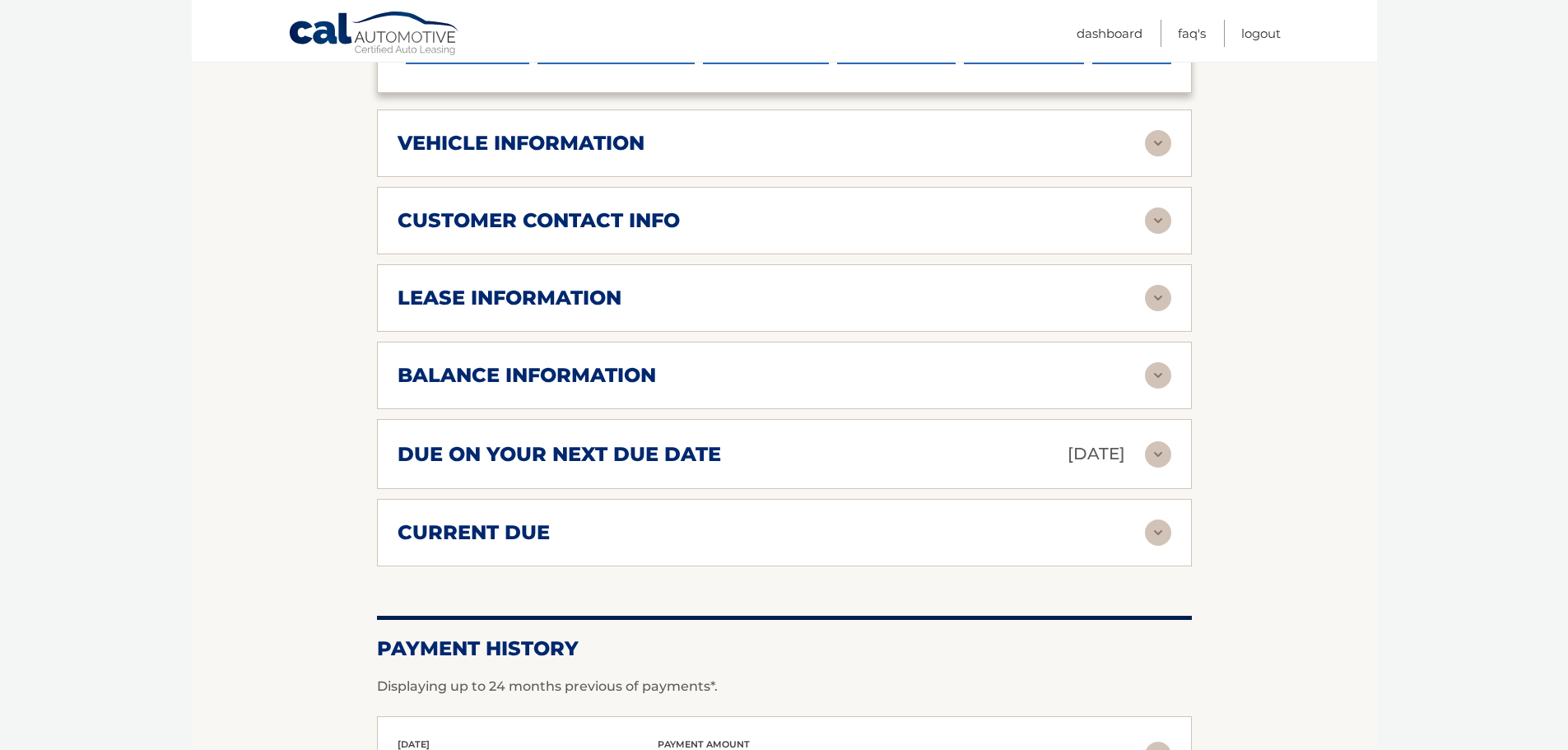
click at [1145, 296] on img at bounding box center [1158, 297] width 27 height 27
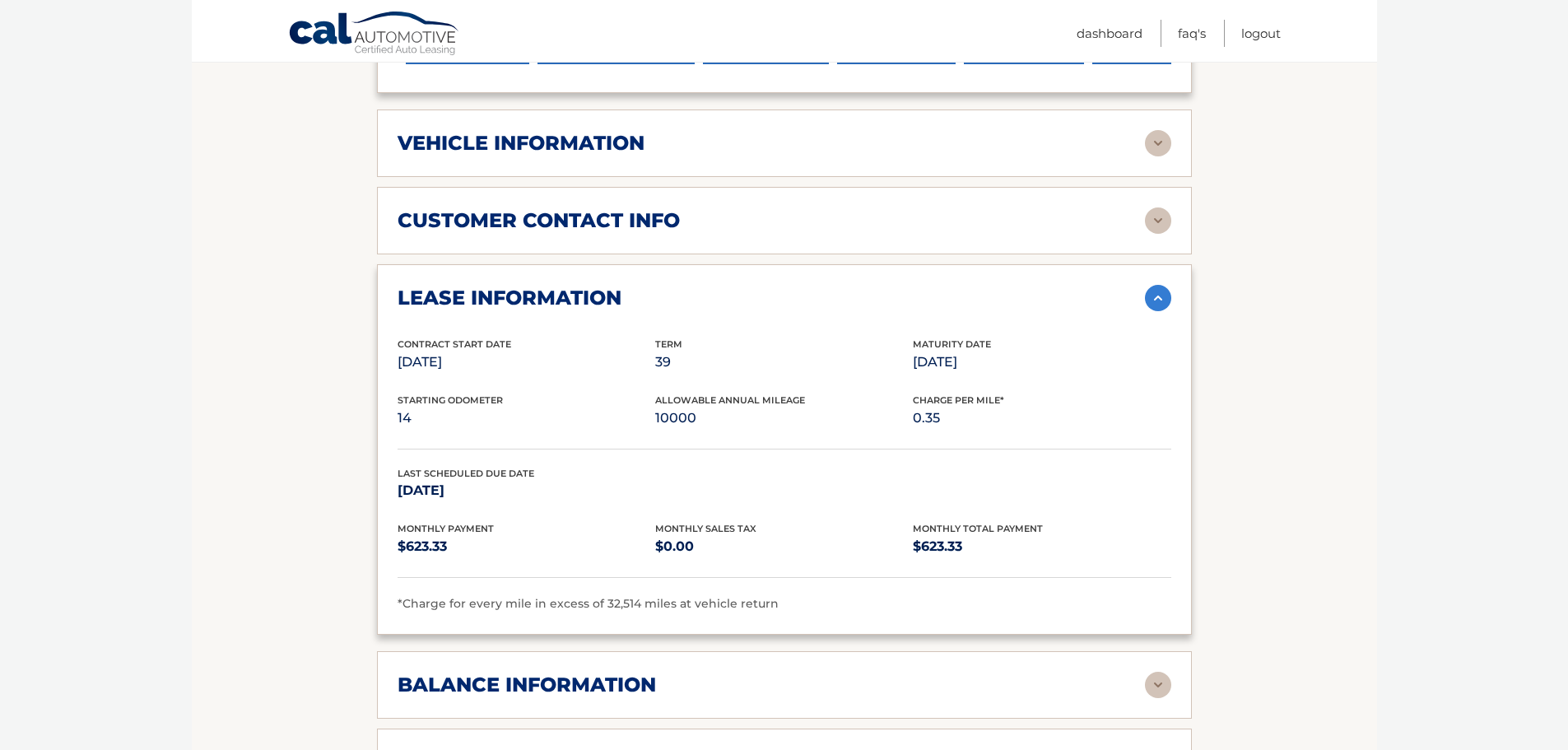
click at [957, 368] on p "[DATE]" at bounding box center [1041, 362] width 258 height 23
click at [958, 368] on p "[DATE]" at bounding box center [1041, 362] width 258 height 23
click at [950, 362] on p "[DATE]" at bounding box center [1041, 362] width 258 height 23
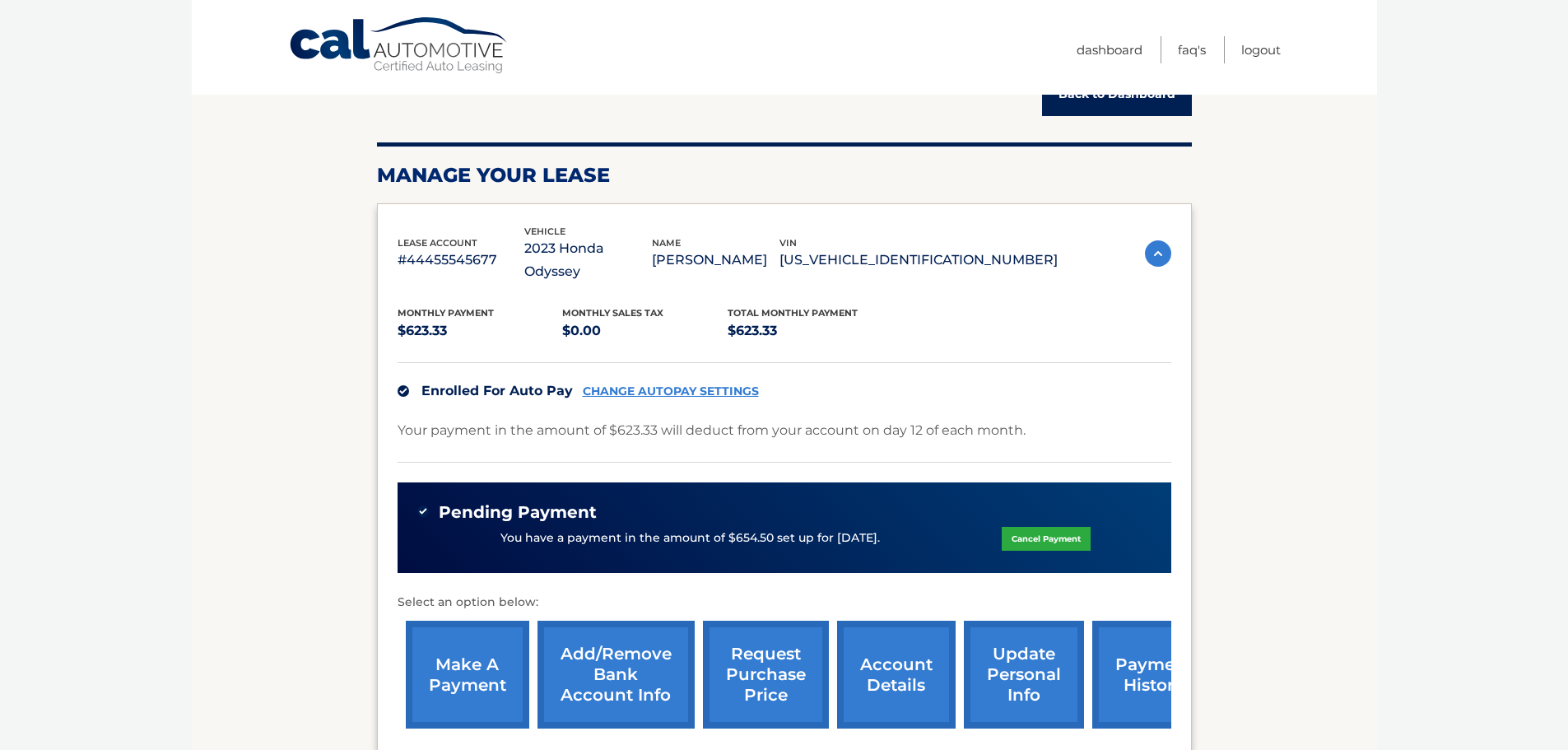
scroll to position [0, 0]
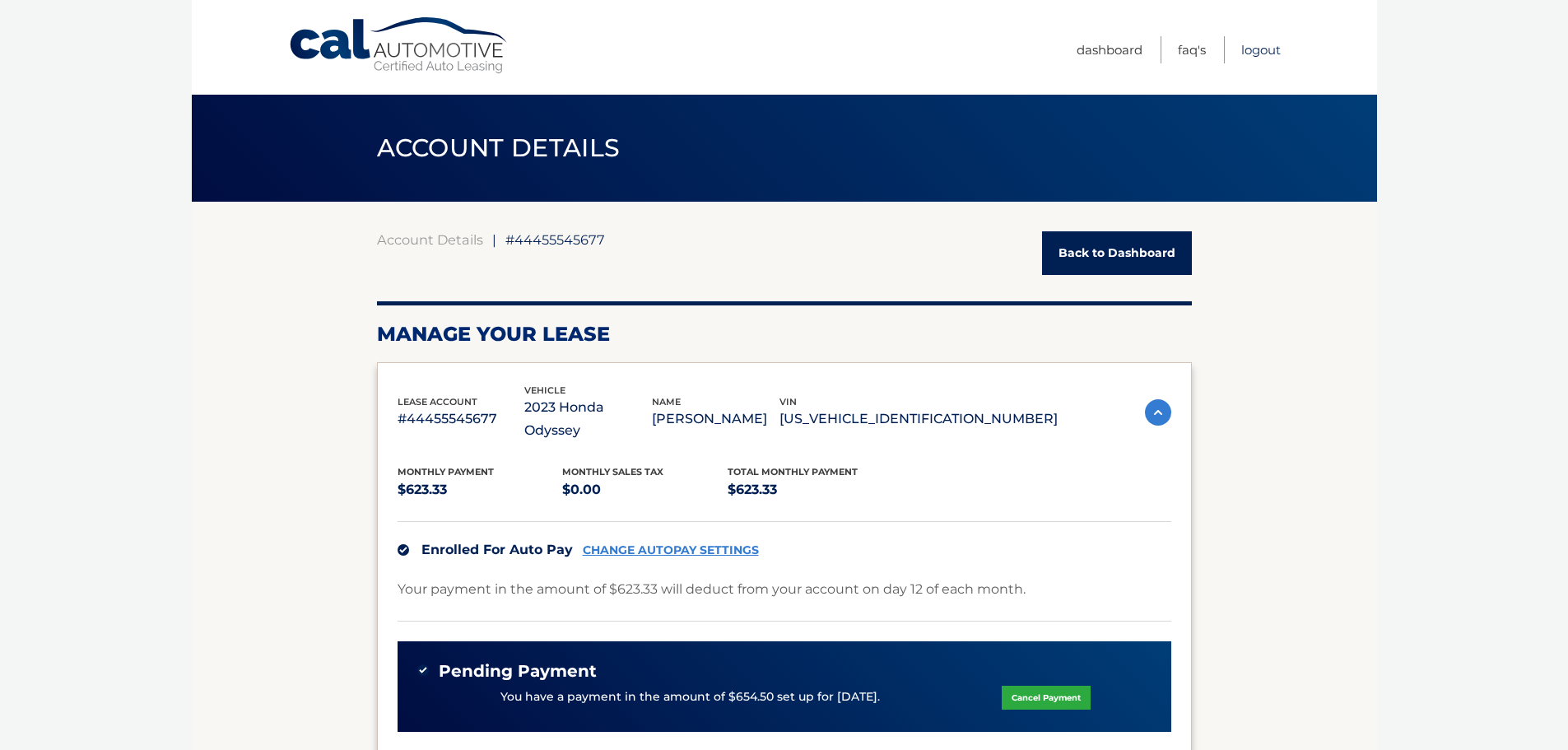
click at [1248, 54] on link "Logout" at bounding box center [1261, 50] width 40 height 27
